Goal: Transaction & Acquisition: Obtain resource

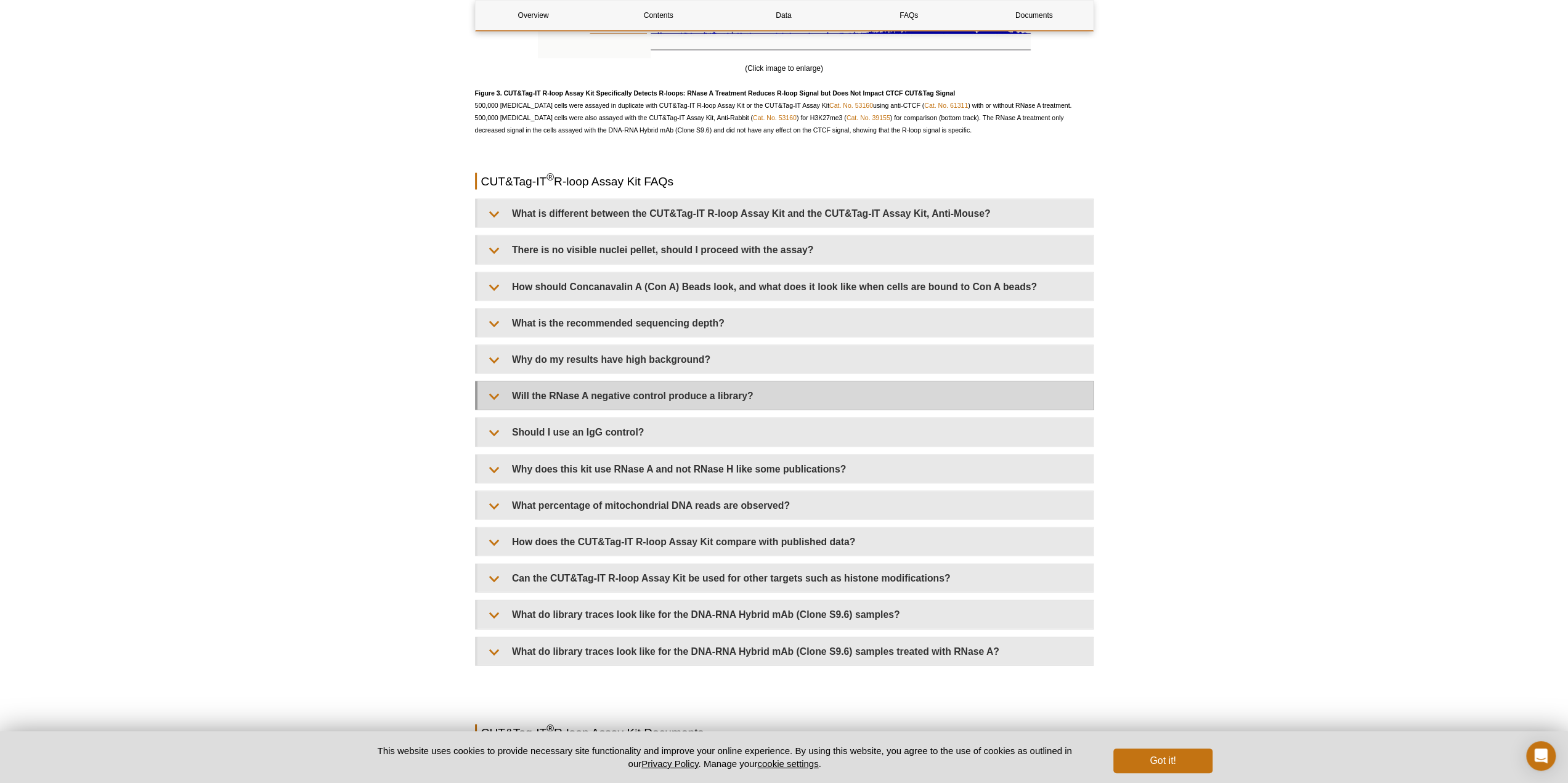
scroll to position [2528, 0]
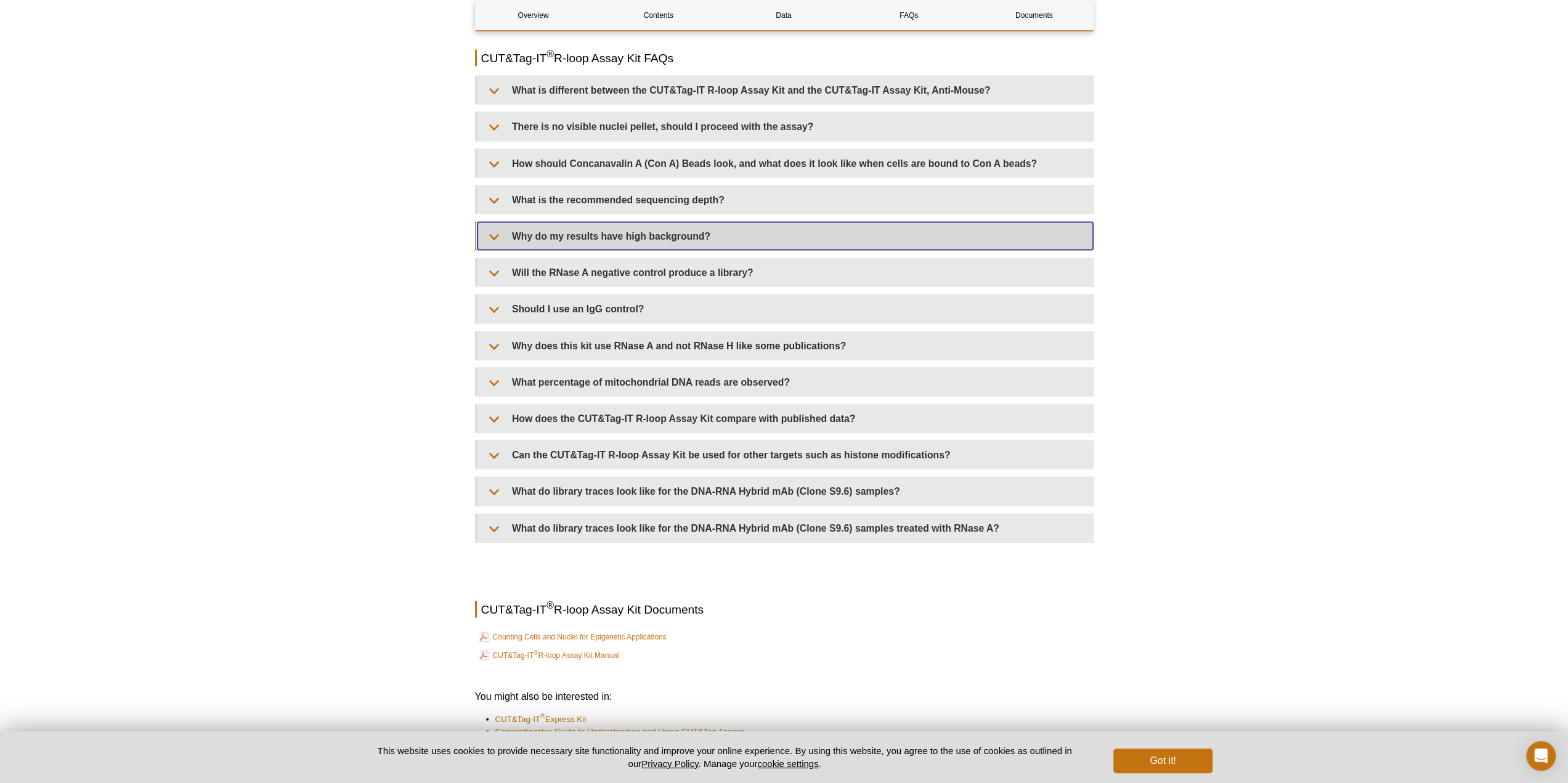
click at [493, 229] on summary "Why do my results have high background?" at bounding box center [784, 237] width 616 height 28
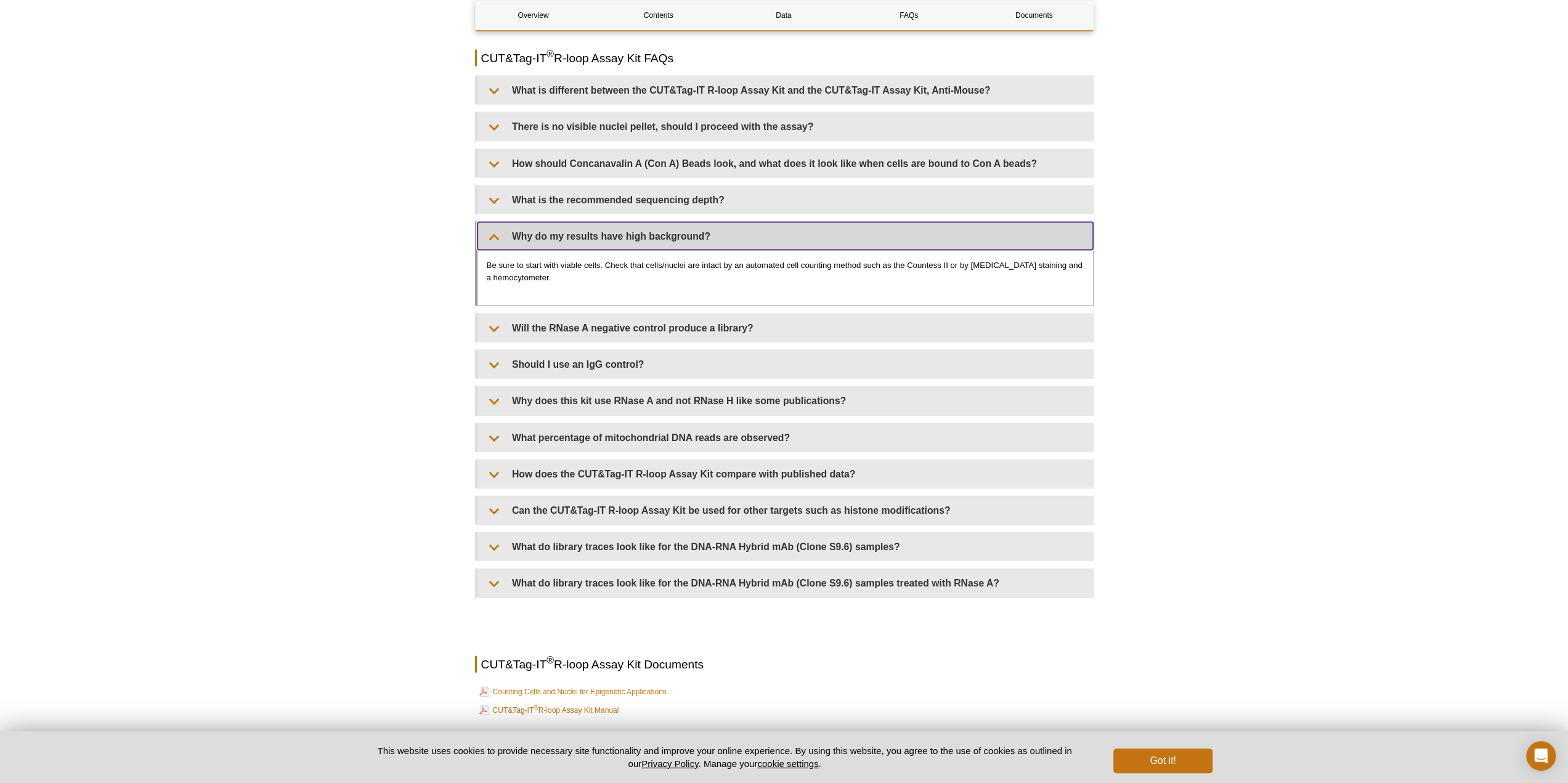
click at [493, 229] on summary "Why do my results have high background?" at bounding box center [784, 237] width 616 height 28
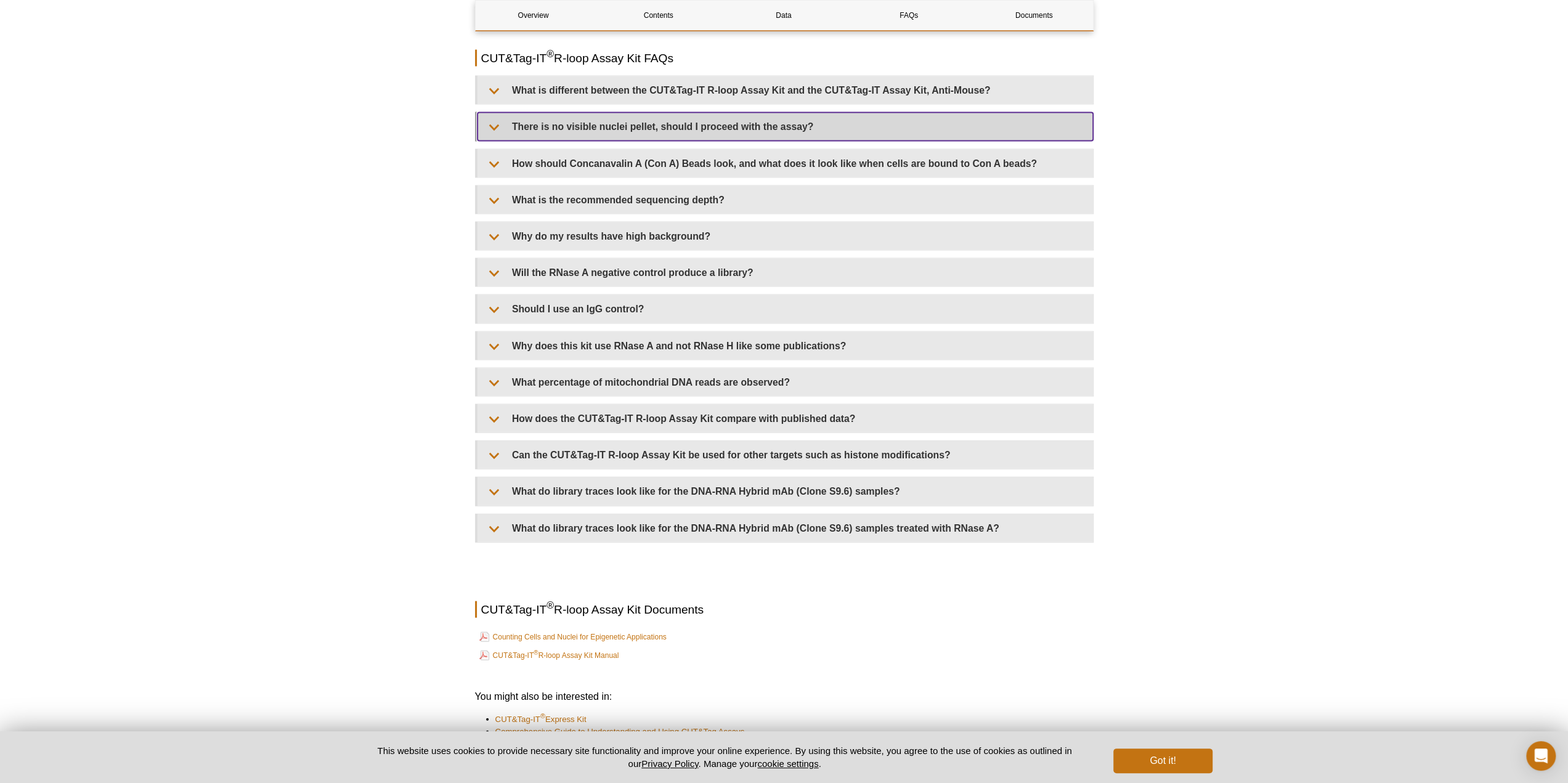
click at [490, 127] on summary "There is no visible nuclei pellet, should I proceed with the assay?" at bounding box center [784, 127] width 616 height 28
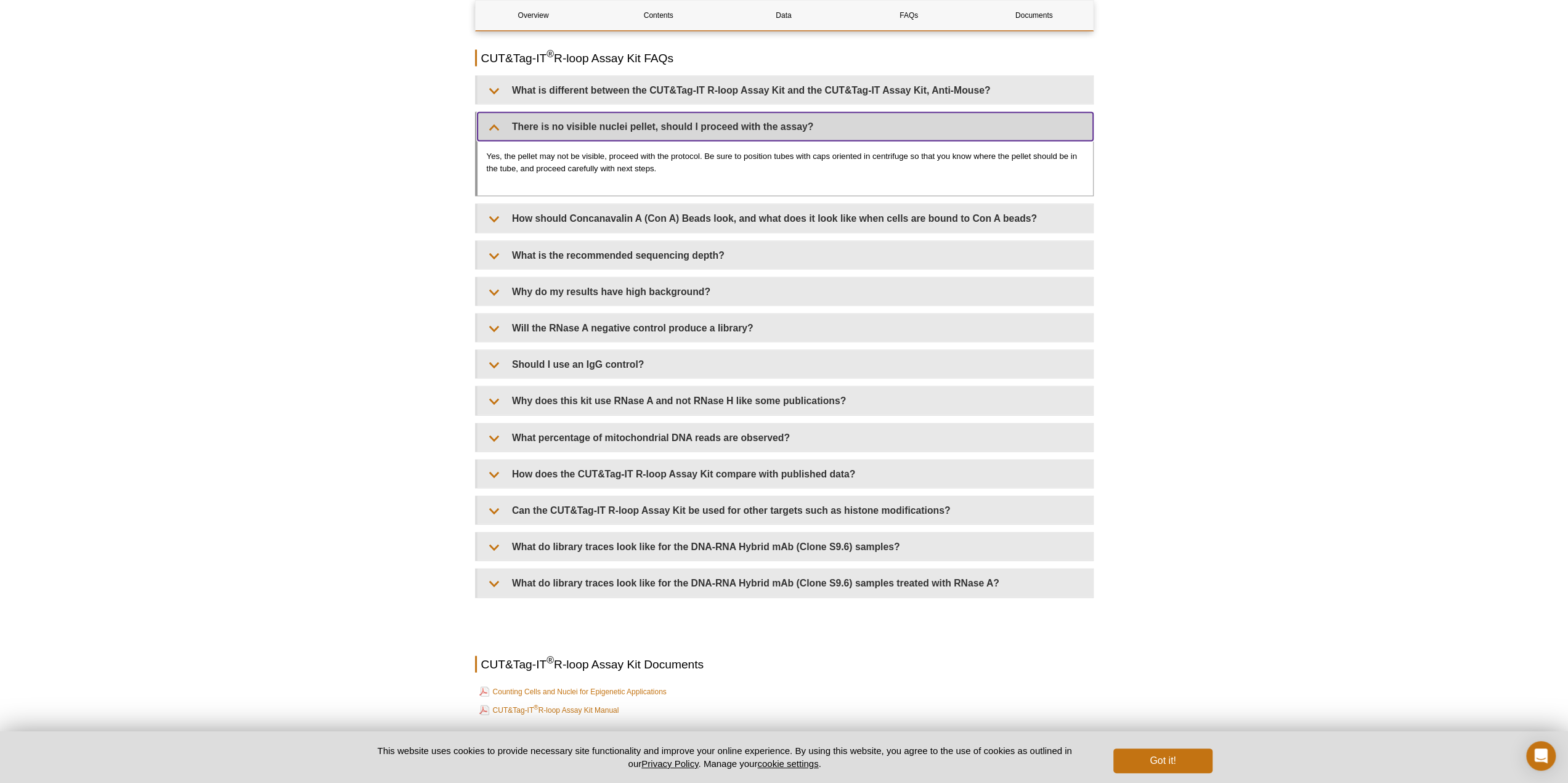
click at [490, 129] on summary "There is no visible nuclei pellet, should I proceed with the assay?" at bounding box center [784, 127] width 616 height 28
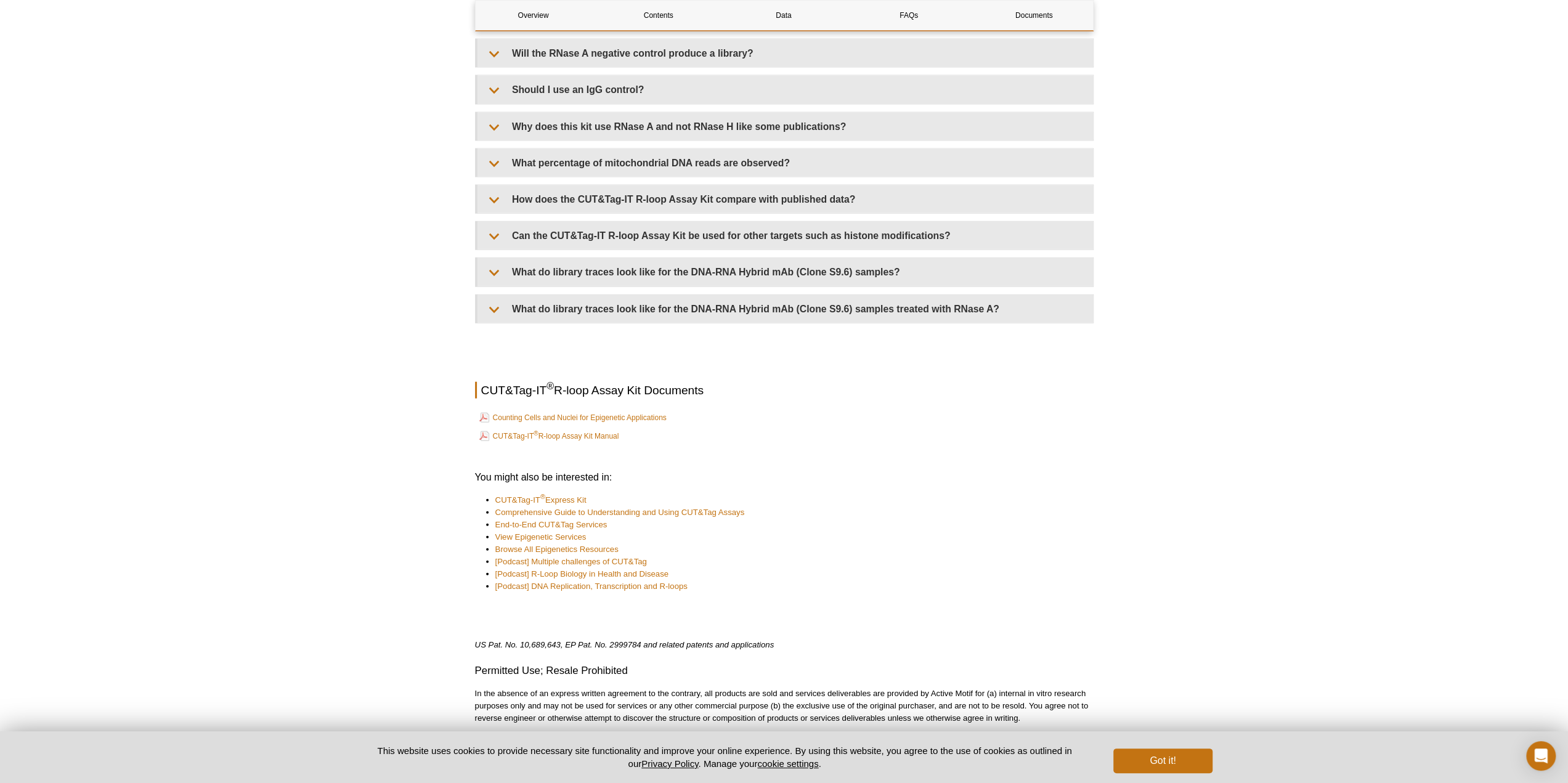
scroll to position [2837, 0]
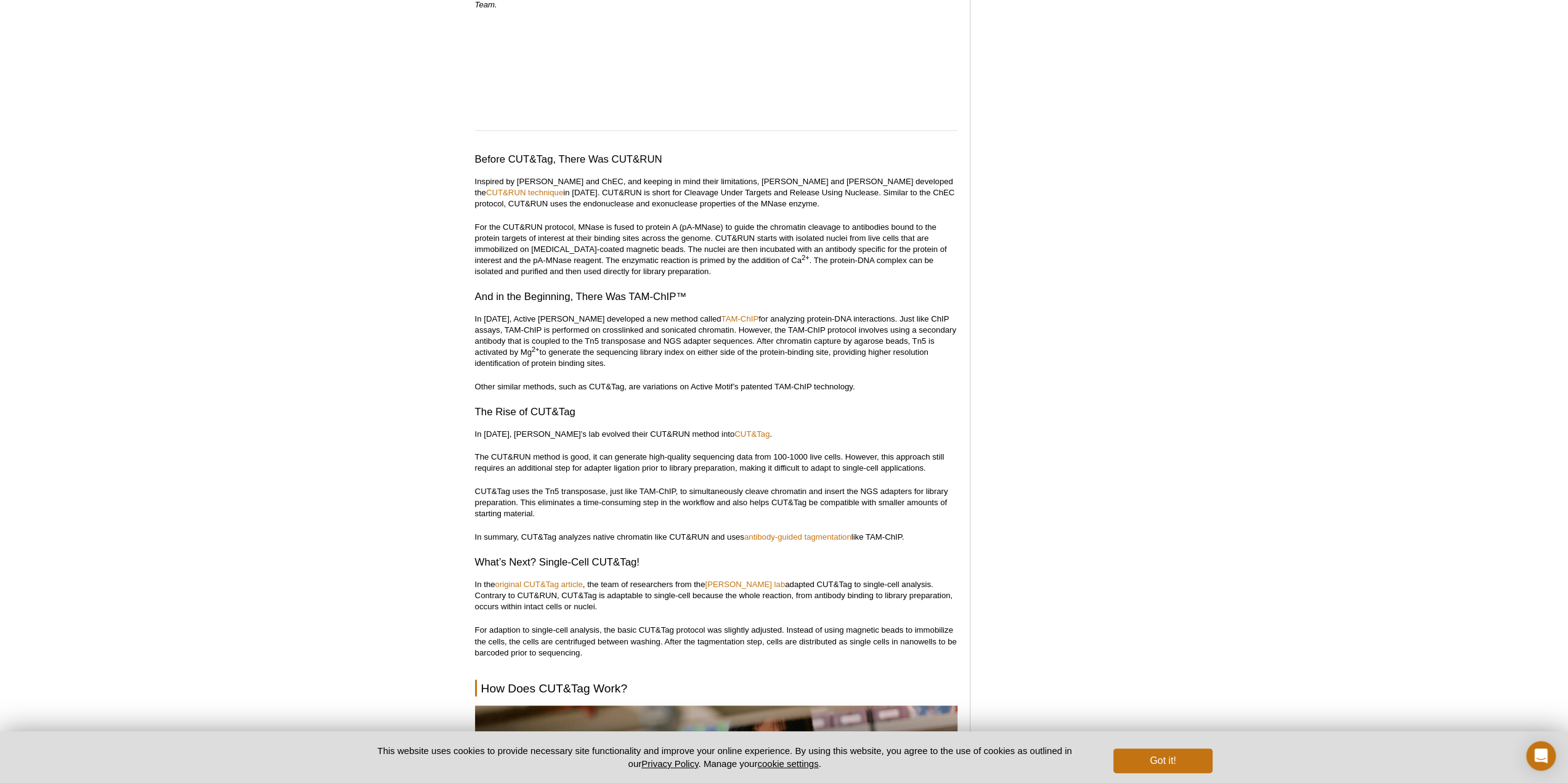
scroll to position [1788, 0]
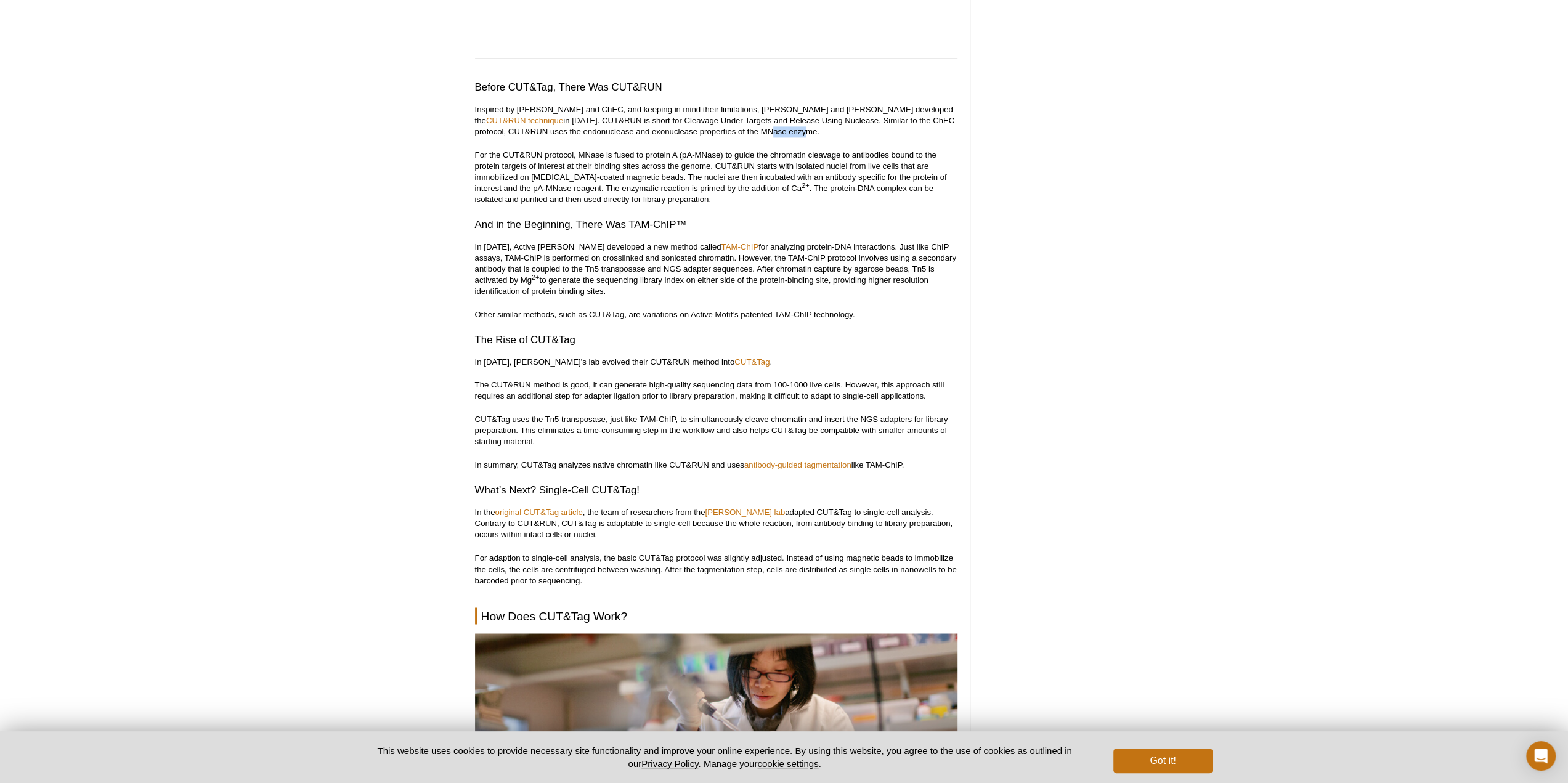
drag, startPoint x: 705, startPoint y: 110, endPoint x: 655, endPoint y: 103, distance: 50.5
click at [657, 105] on p "Inspired by DamID and ChEC, and keeping in mind their limitations, Skene and He…" at bounding box center [716, 121] width 482 height 33
drag, startPoint x: 654, startPoint y: 105, endPoint x: 707, endPoint y: 108, distance: 53.1
click at [707, 108] on p "Inspired by DamID and ChEC, and keeping in mind their limitations, Skene and He…" at bounding box center [716, 121] width 482 height 33
copy p "MNase enzyme"
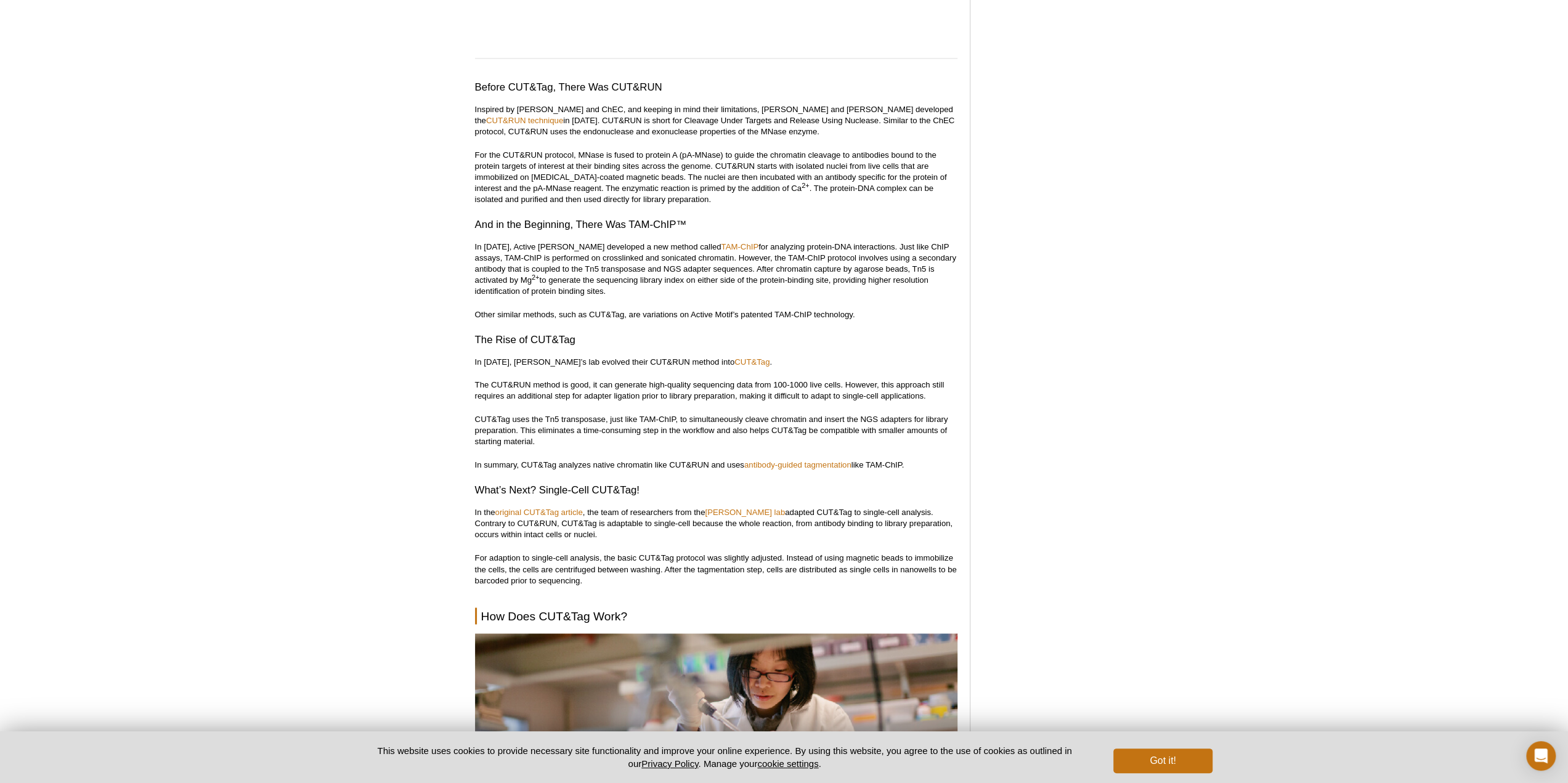
click at [667, 260] on p "In 2011, Active Motif developed a new method called TAM-ChIP for analyzing prot…" at bounding box center [716, 269] width 482 height 55
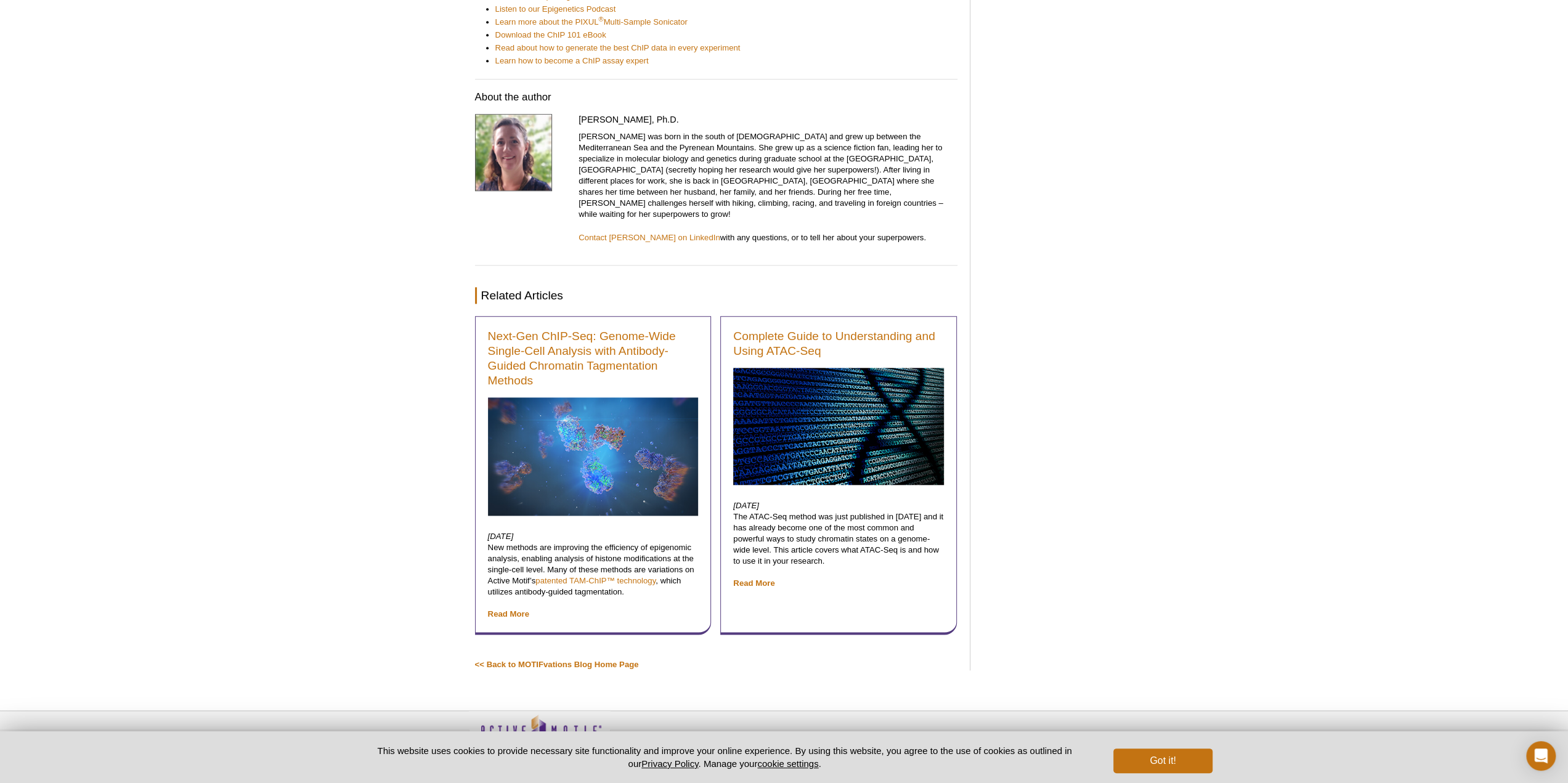
scroll to position [5951, 0]
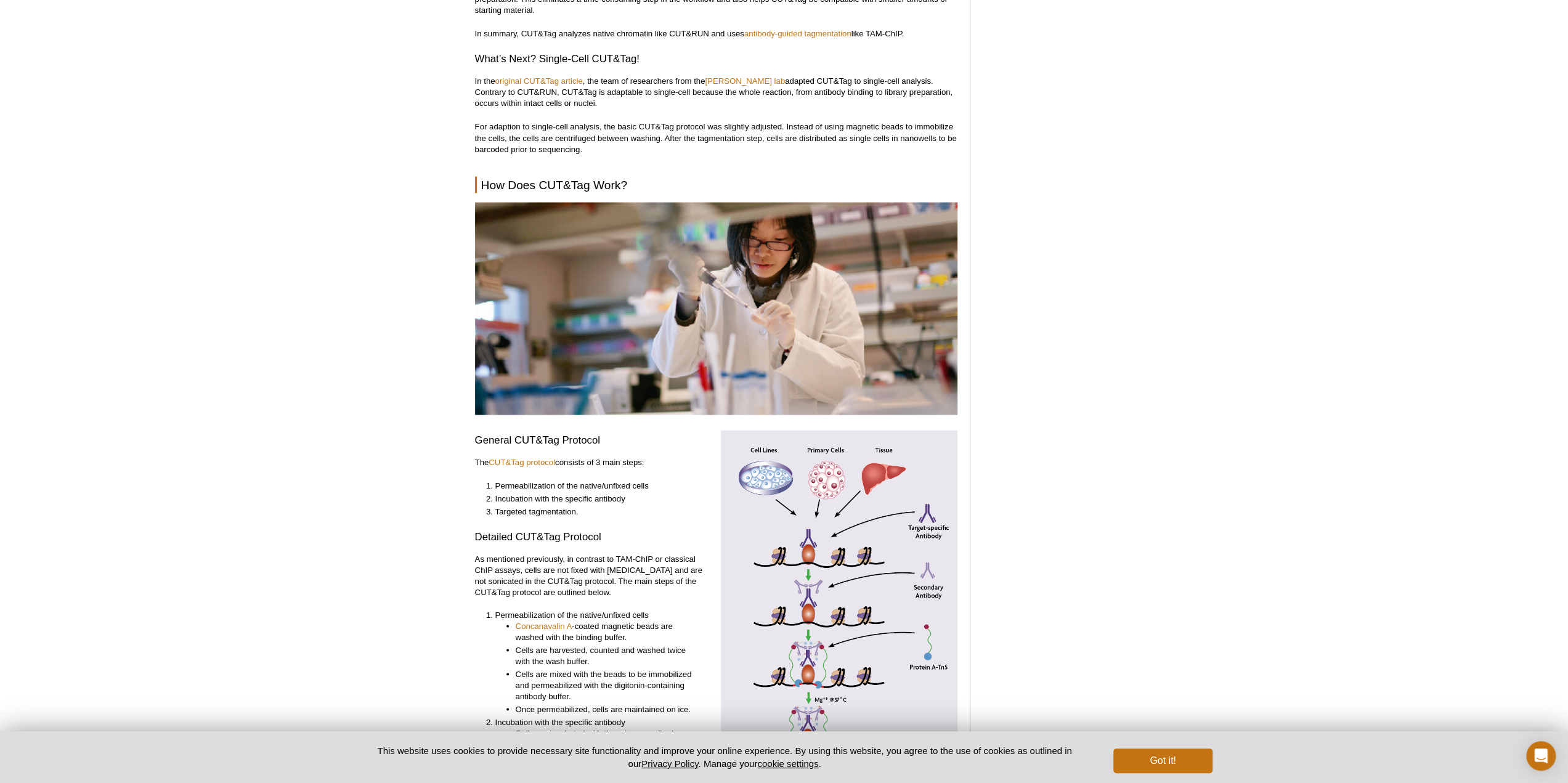
scroll to position [2281, 0]
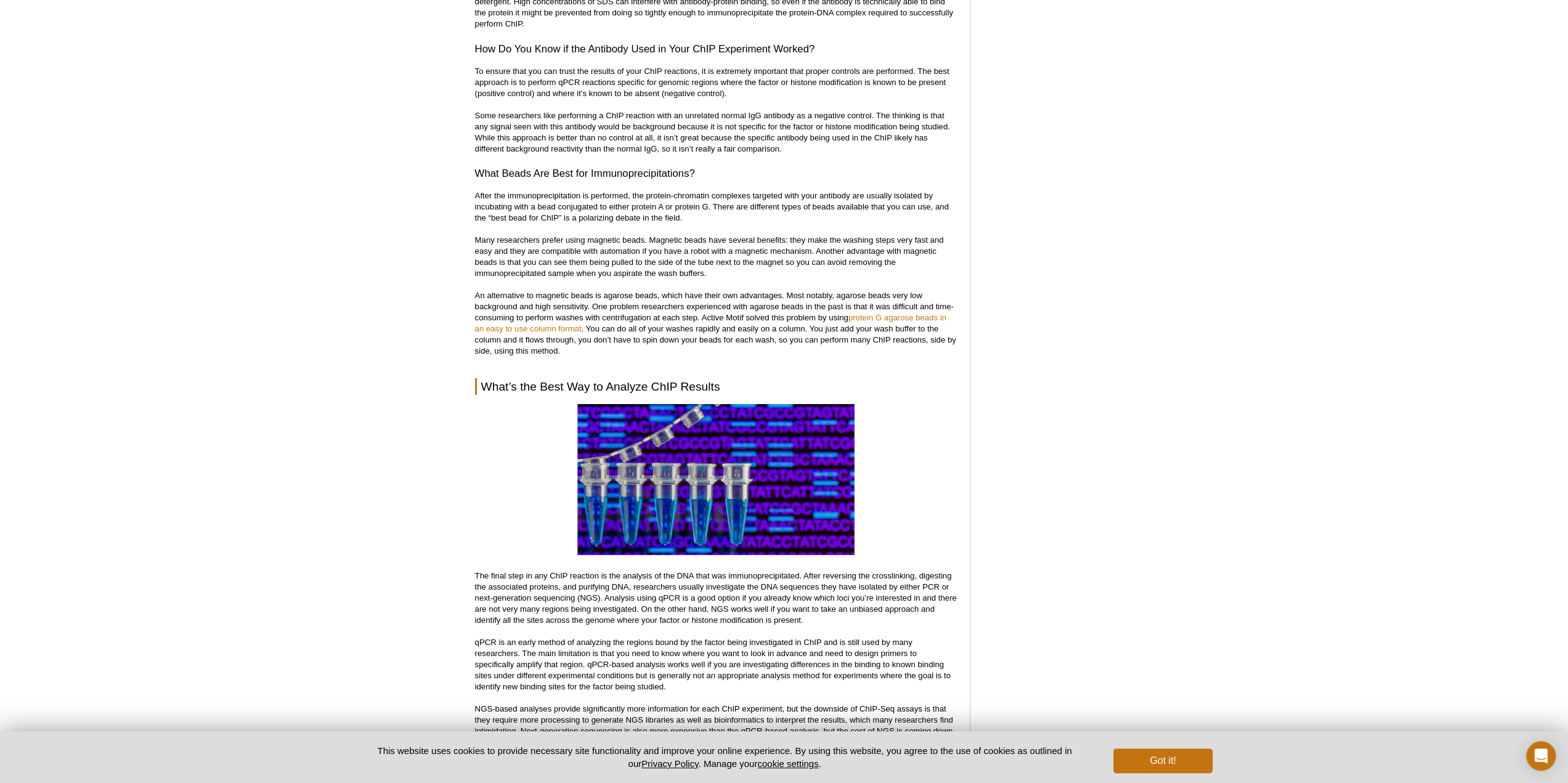
scroll to position [4161, 0]
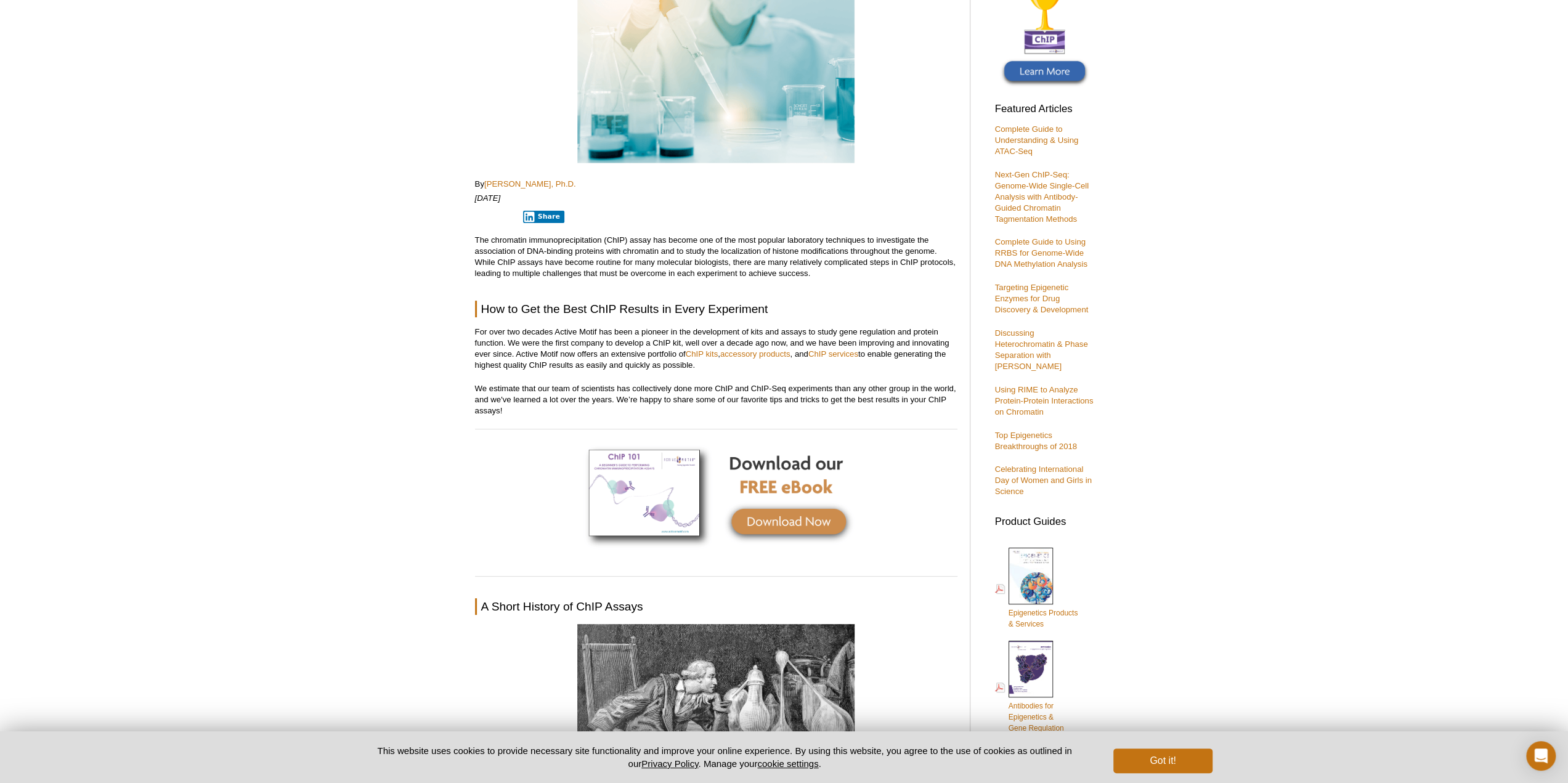
scroll to position [216, 0]
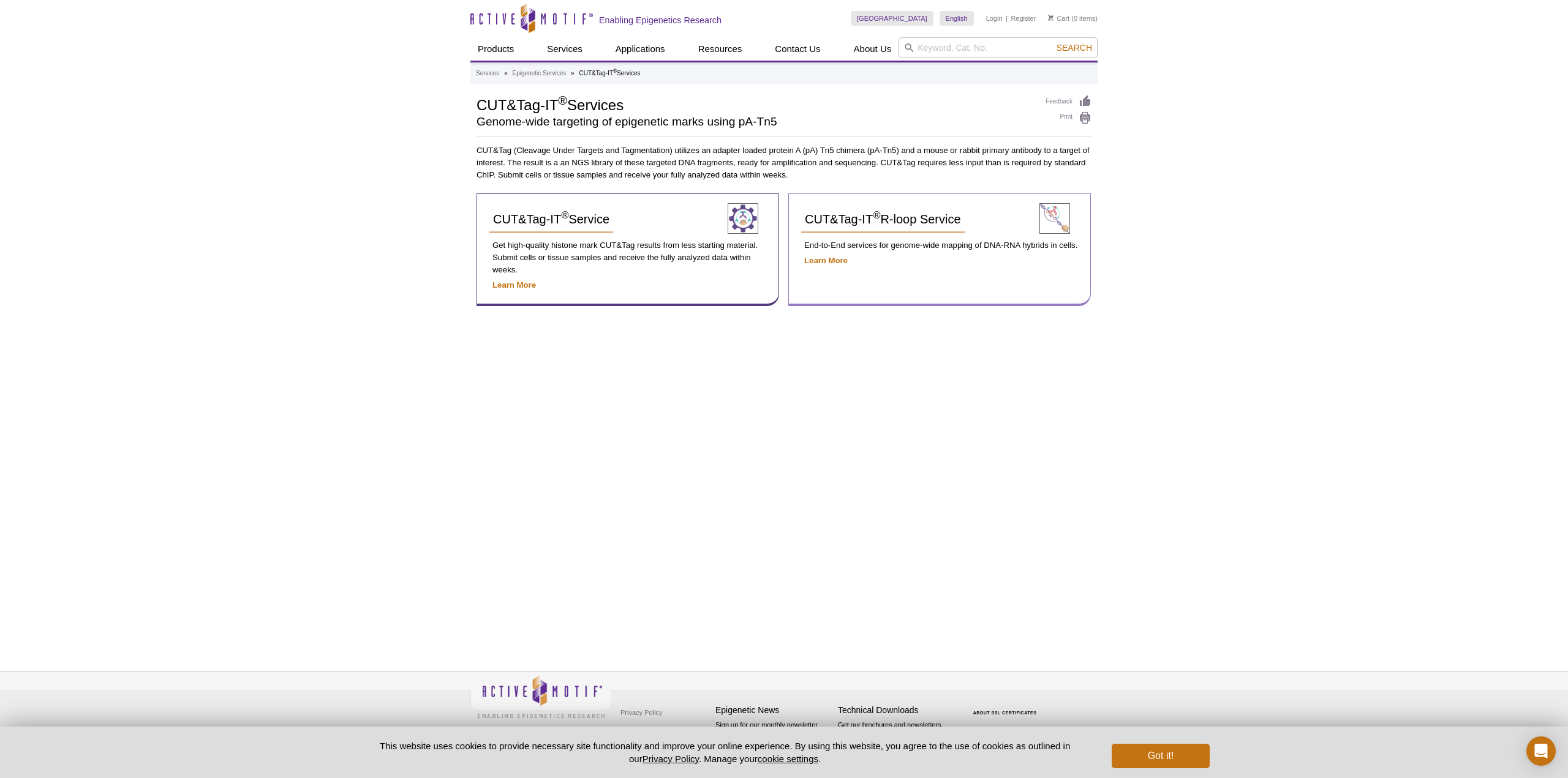
click at [821, 248] on p "End-to-End services for genome-wide mapping of DNA-RNA hybrids in cells." at bounding box center [940, 245] width 277 height 13
click at [822, 253] on div "CUT&Tag-IT ® R-loop Service End-to-End services for genome-wide mapping of DNA-…" at bounding box center [940, 249] width 303 height 112
click at [822, 259] on strong "Learn More" at bounding box center [826, 260] width 44 height 9
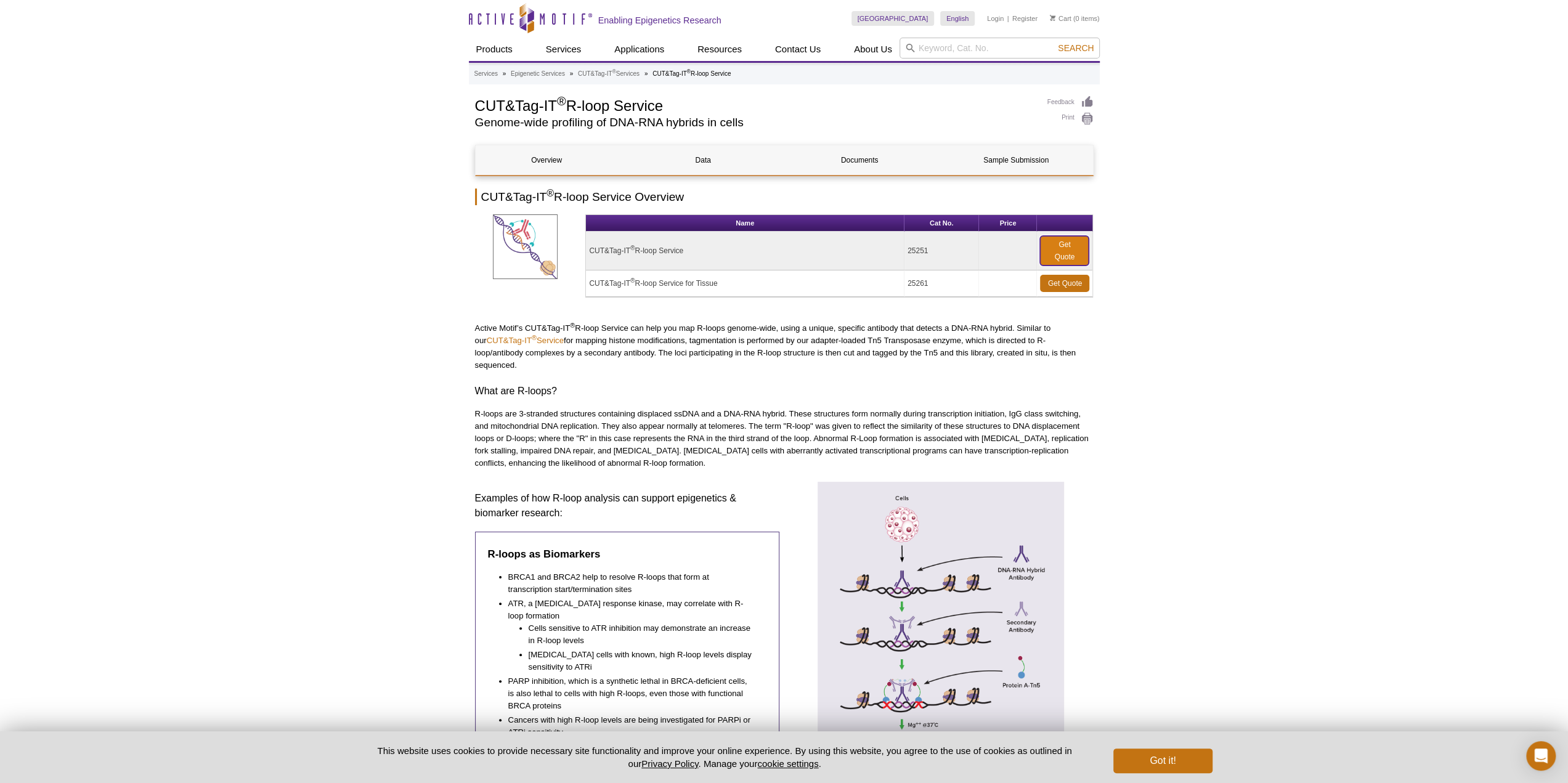
click at [1062, 254] on link "Get Quote" at bounding box center [1064, 251] width 49 height 29
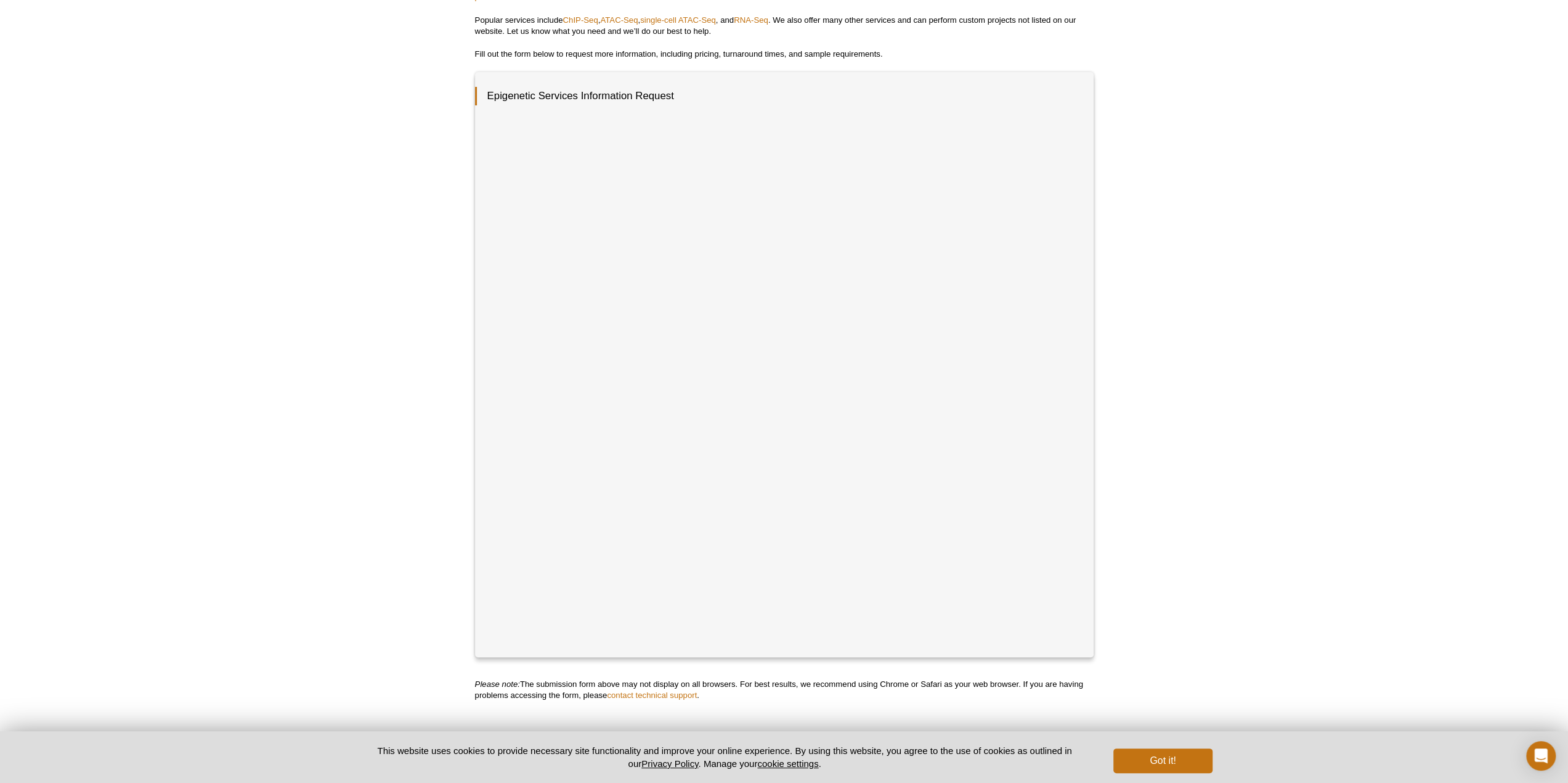
scroll to position [214, 0]
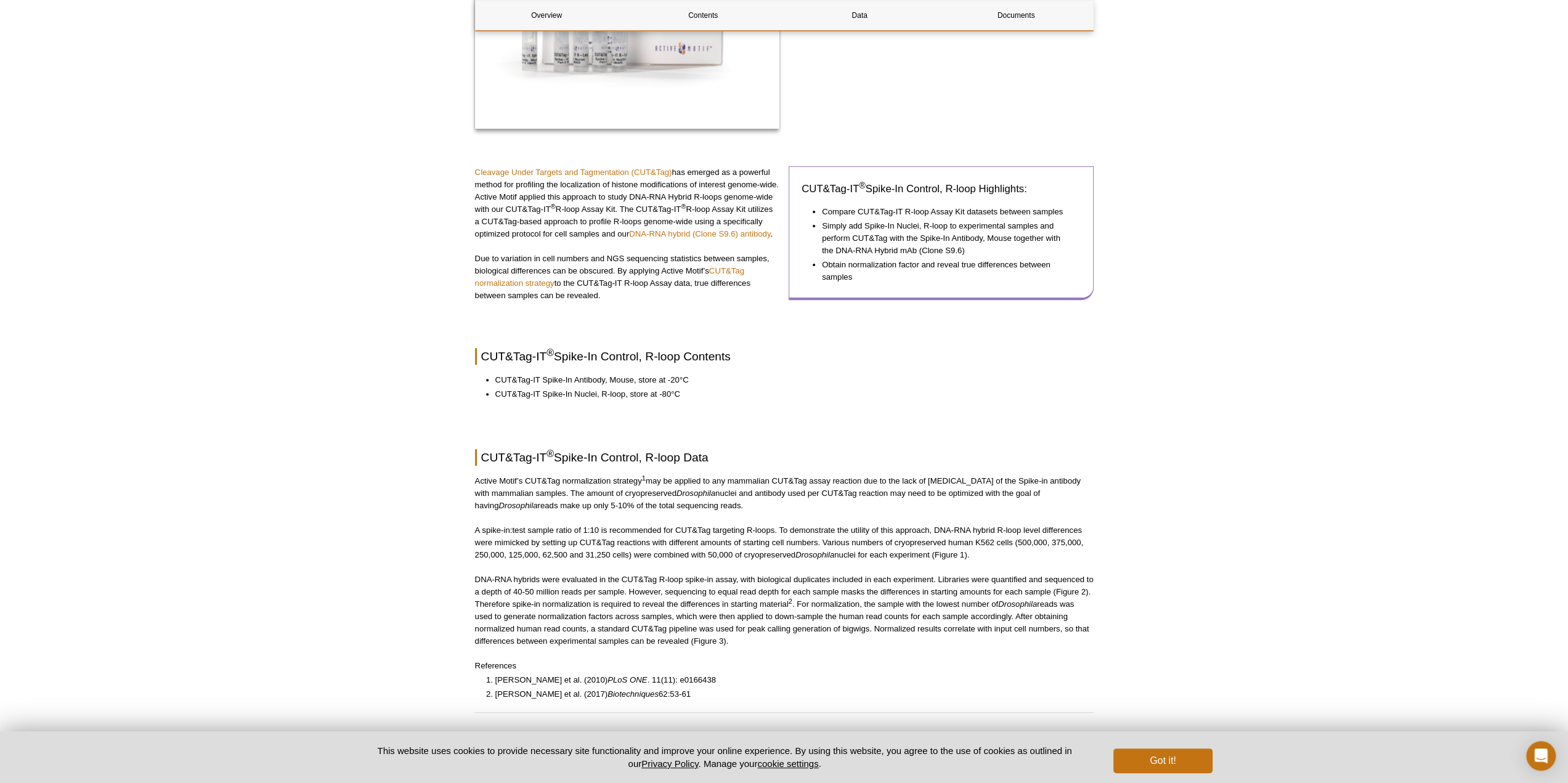
scroll to position [308, 0]
